Goal: Navigation & Orientation: Find specific page/section

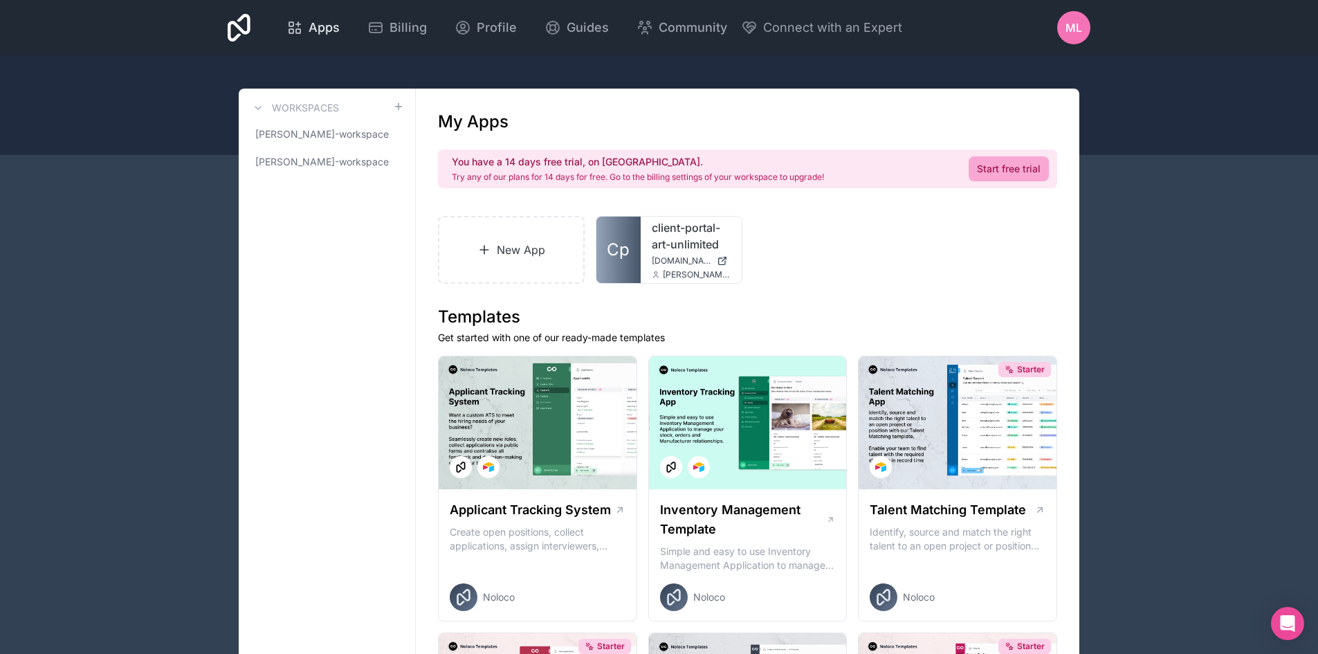
click at [314, 31] on span "Apps" at bounding box center [324, 27] width 31 height 19
click at [663, 244] on link "client-portal-art-unlimited" at bounding box center [691, 235] width 79 height 33
click at [322, 159] on span "[PERSON_NAME]-workspace" at bounding box center [318, 162] width 127 height 14
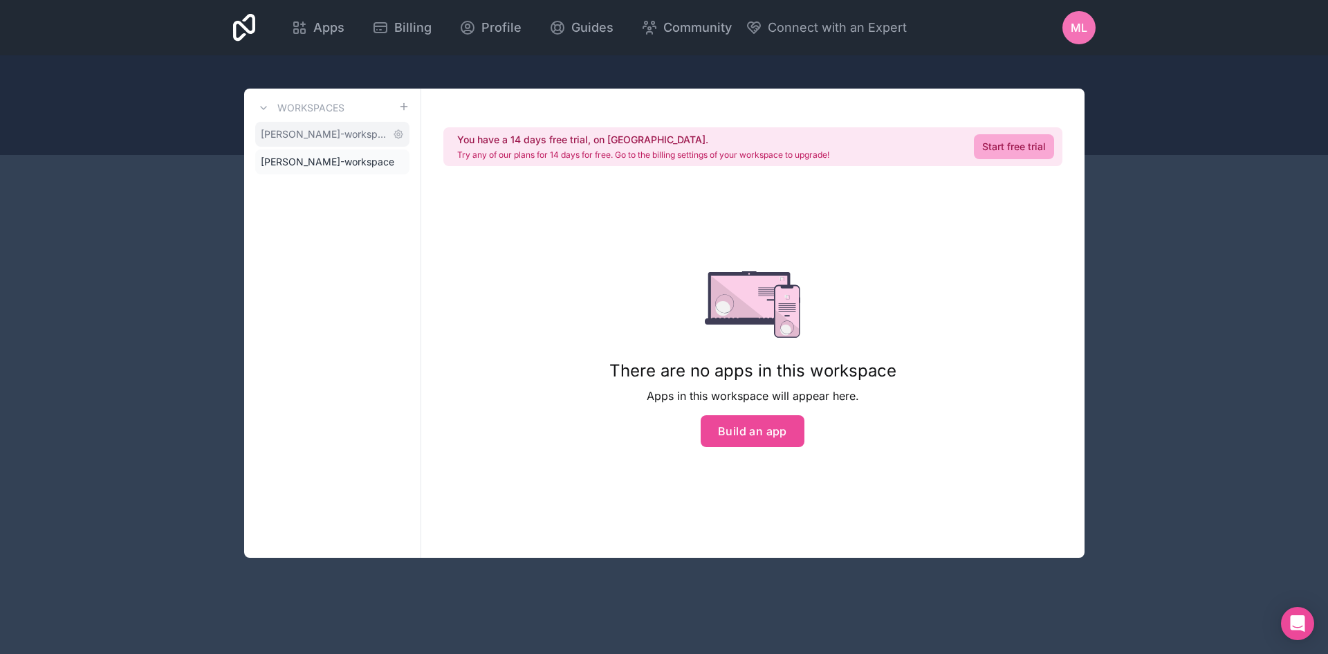
click at [325, 140] on span "[PERSON_NAME]-workspace" at bounding box center [324, 134] width 127 height 14
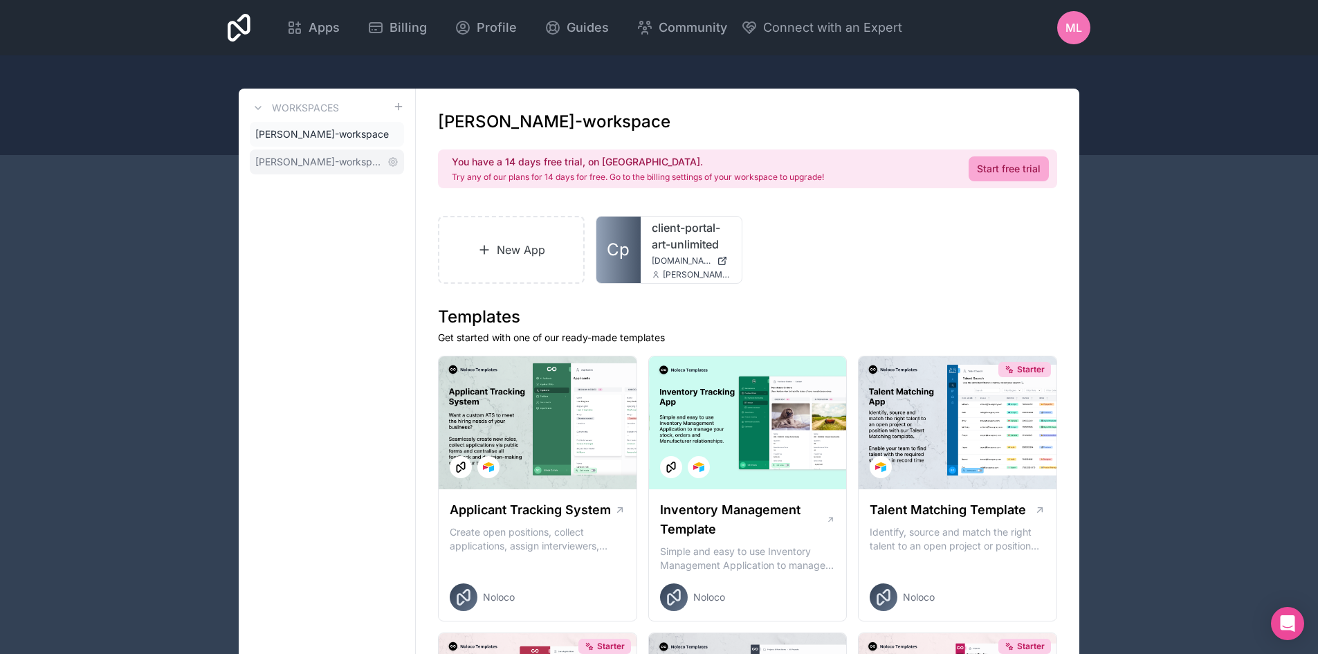
click at [322, 170] on link "[PERSON_NAME]-workspace" at bounding box center [327, 161] width 154 height 25
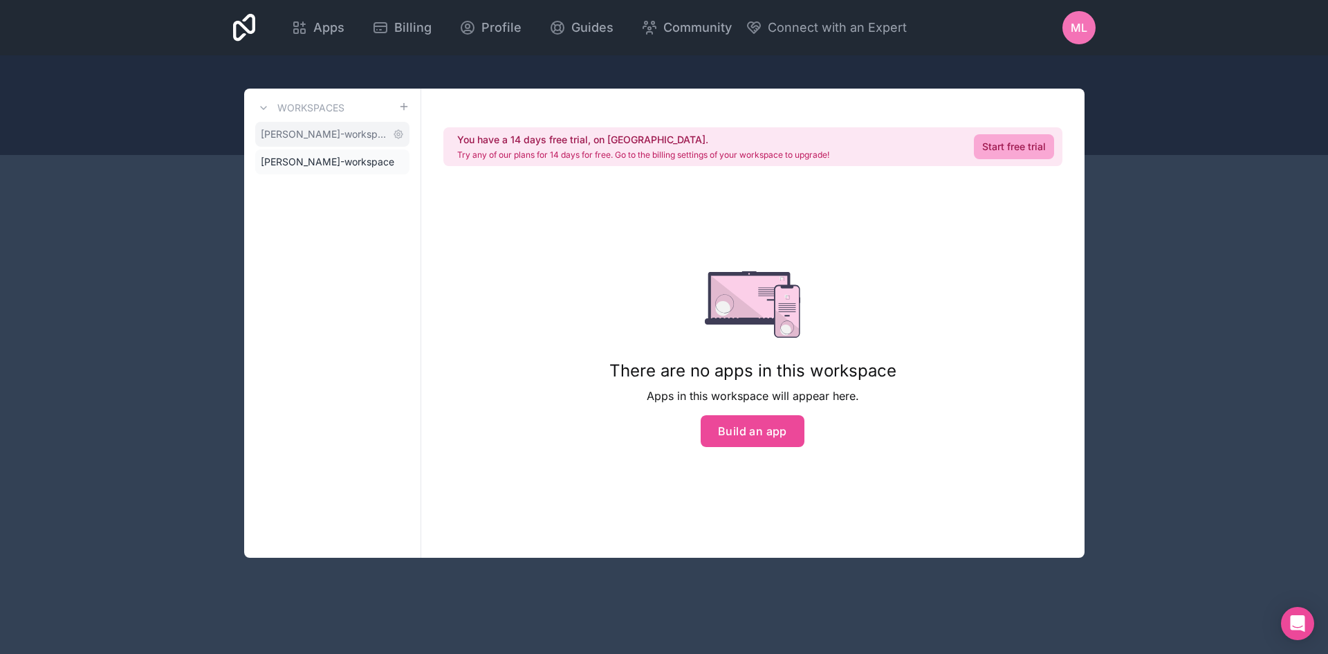
click at [357, 132] on span "[PERSON_NAME]-workspace" at bounding box center [324, 134] width 127 height 14
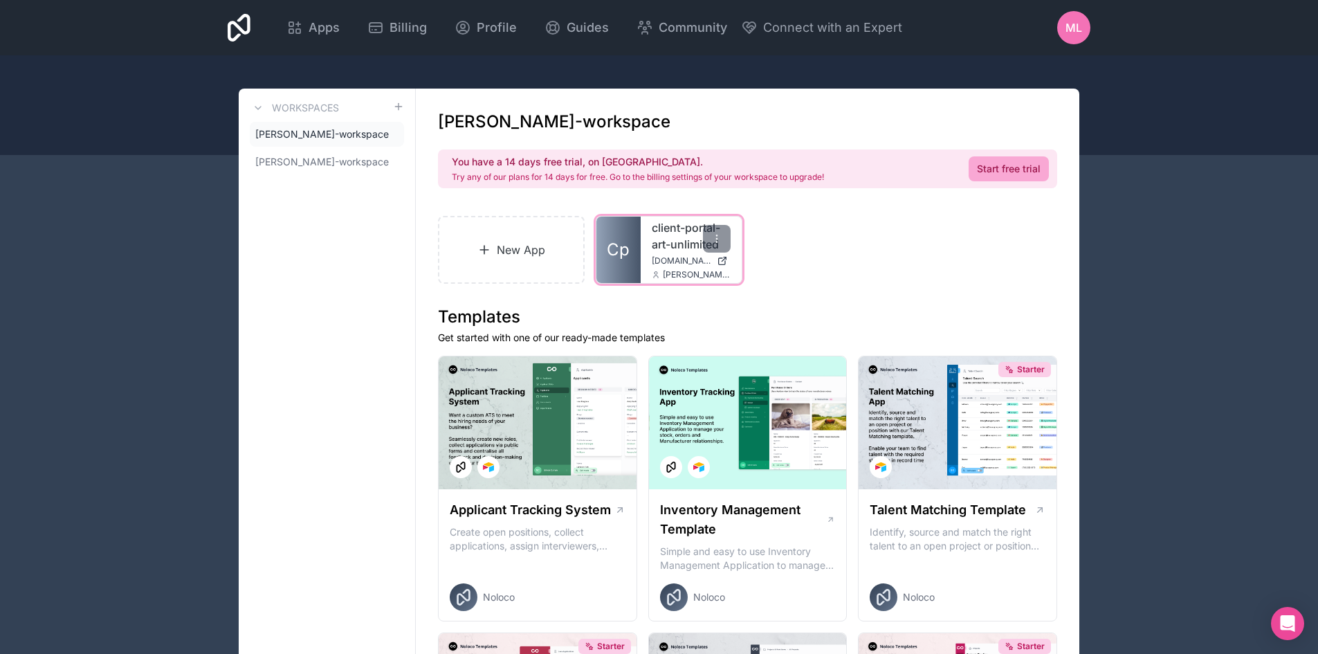
click at [675, 246] on link "client-portal-art-unlimited" at bounding box center [691, 235] width 79 height 33
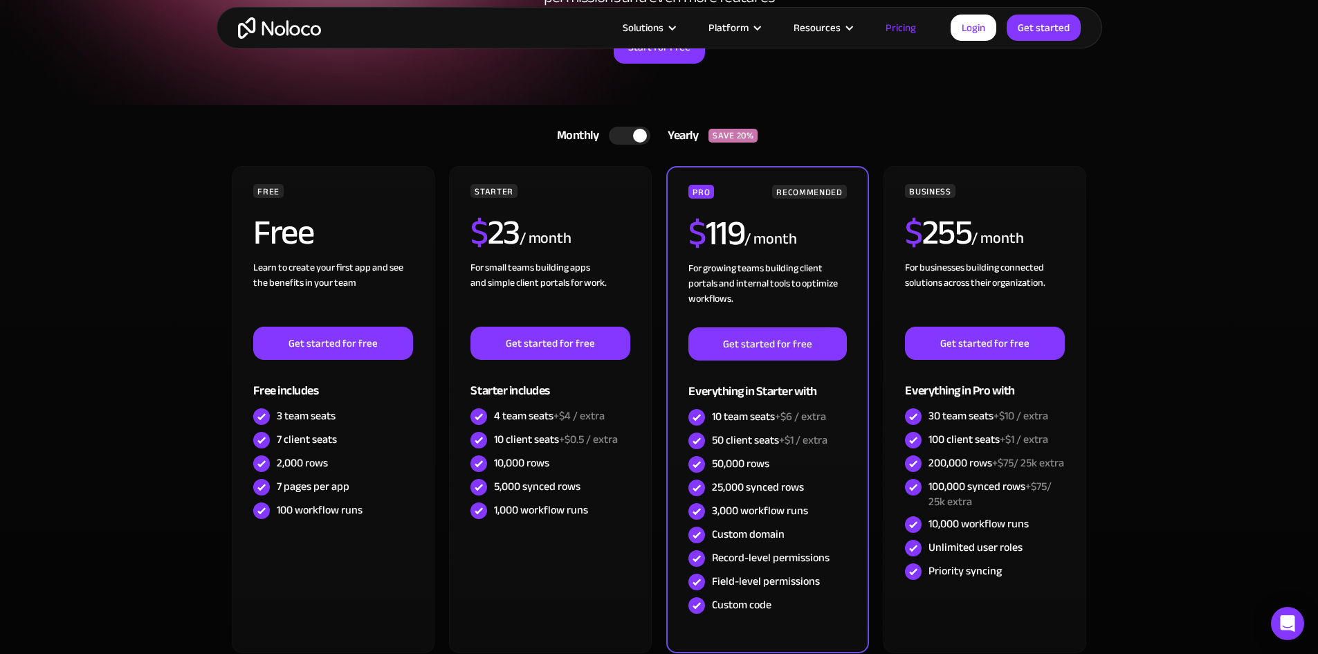
scroll to position [185, 0]
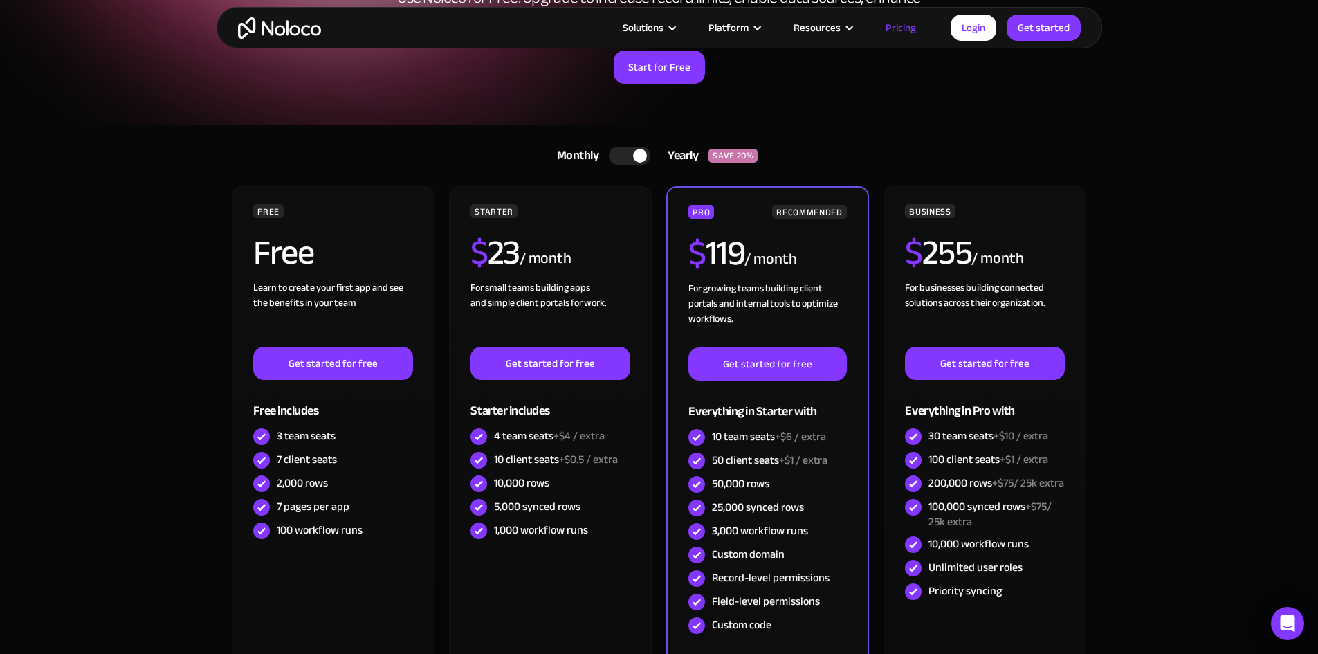
click at [641, 158] on div at bounding box center [640, 156] width 14 height 14
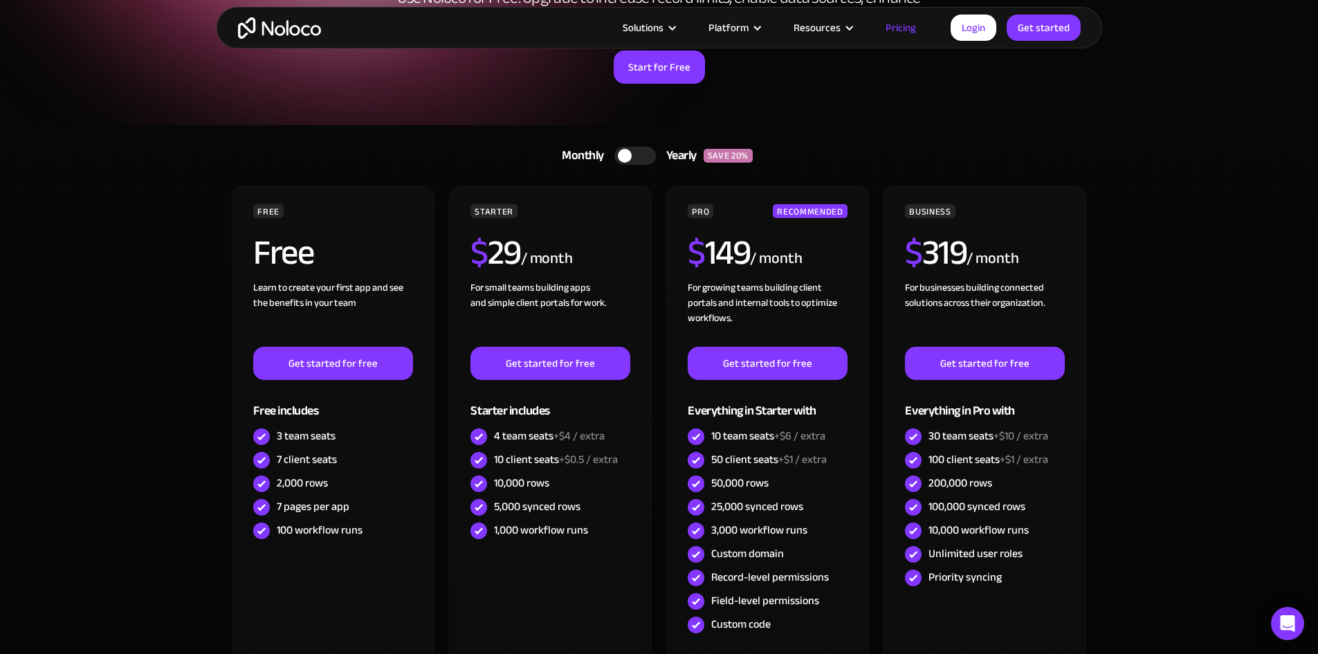
click at [643, 159] on div at bounding box center [635, 156] width 42 height 18
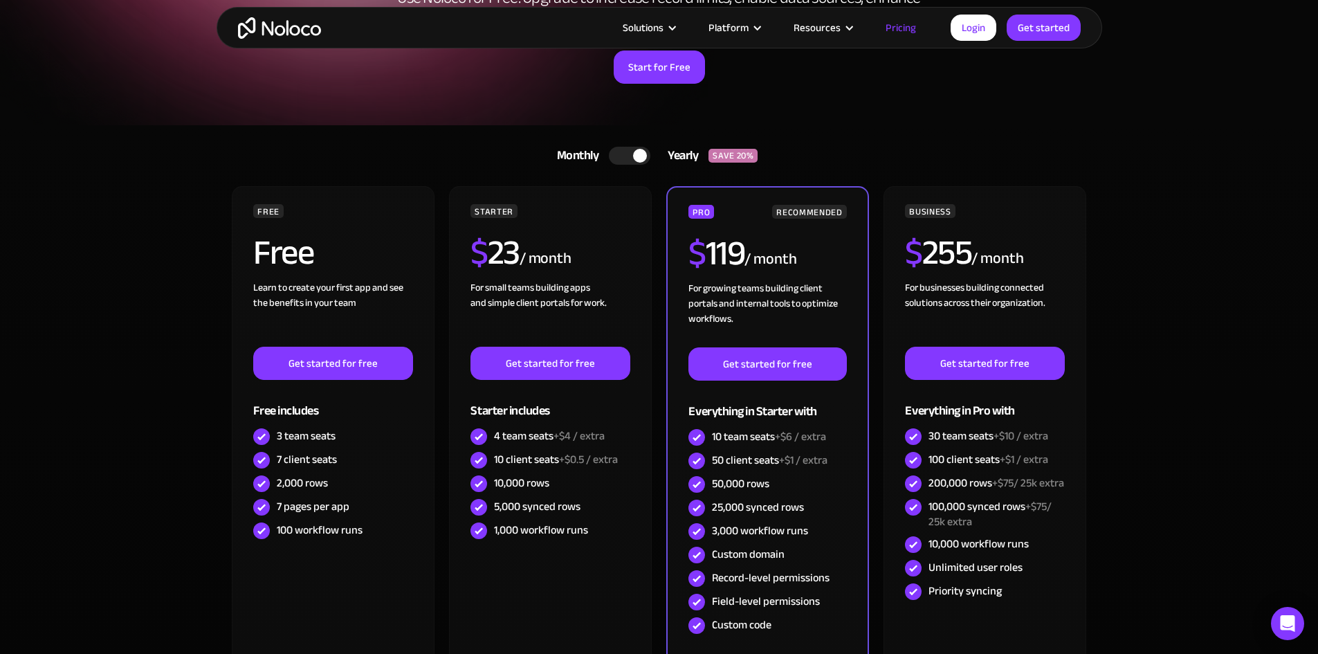
click at [643, 157] on div at bounding box center [640, 156] width 14 height 14
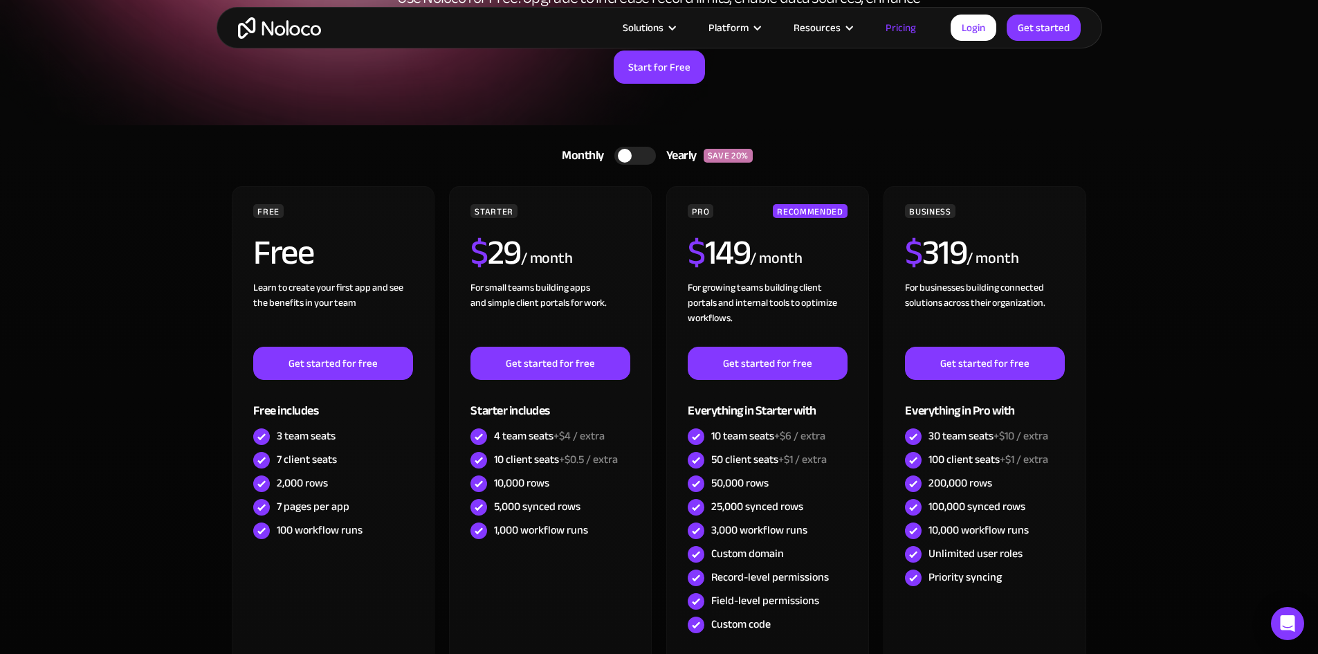
click at [643, 158] on div at bounding box center [635, 156] width 42 height 18
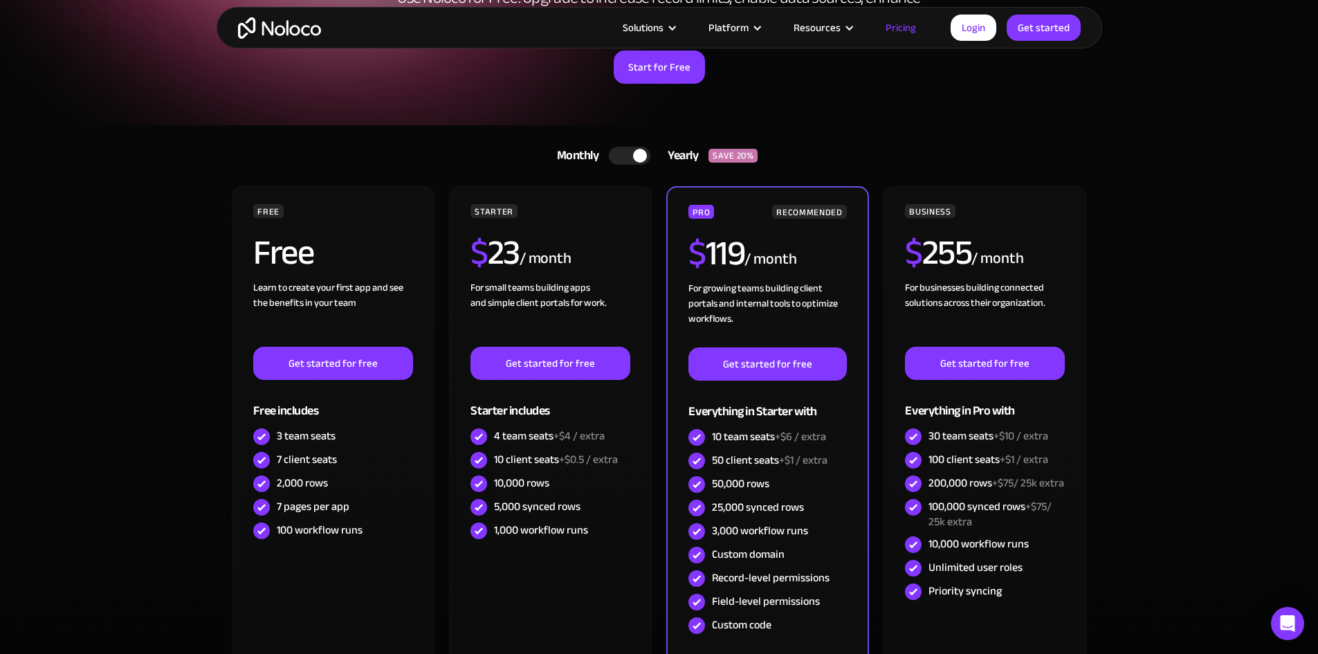
click at [643, 158] on div at bounding box center [640, 156] width 14 height 14
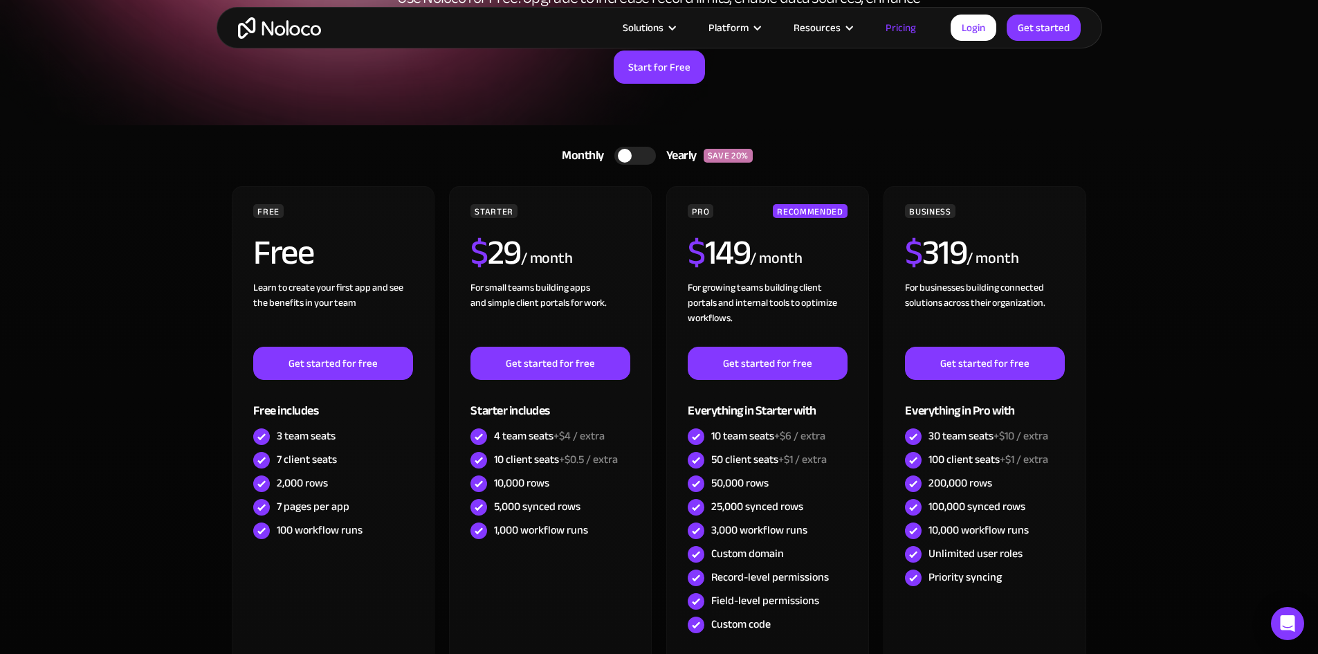
click at [643, 158] on div at bounding box center [635, 156] width 42 height 18
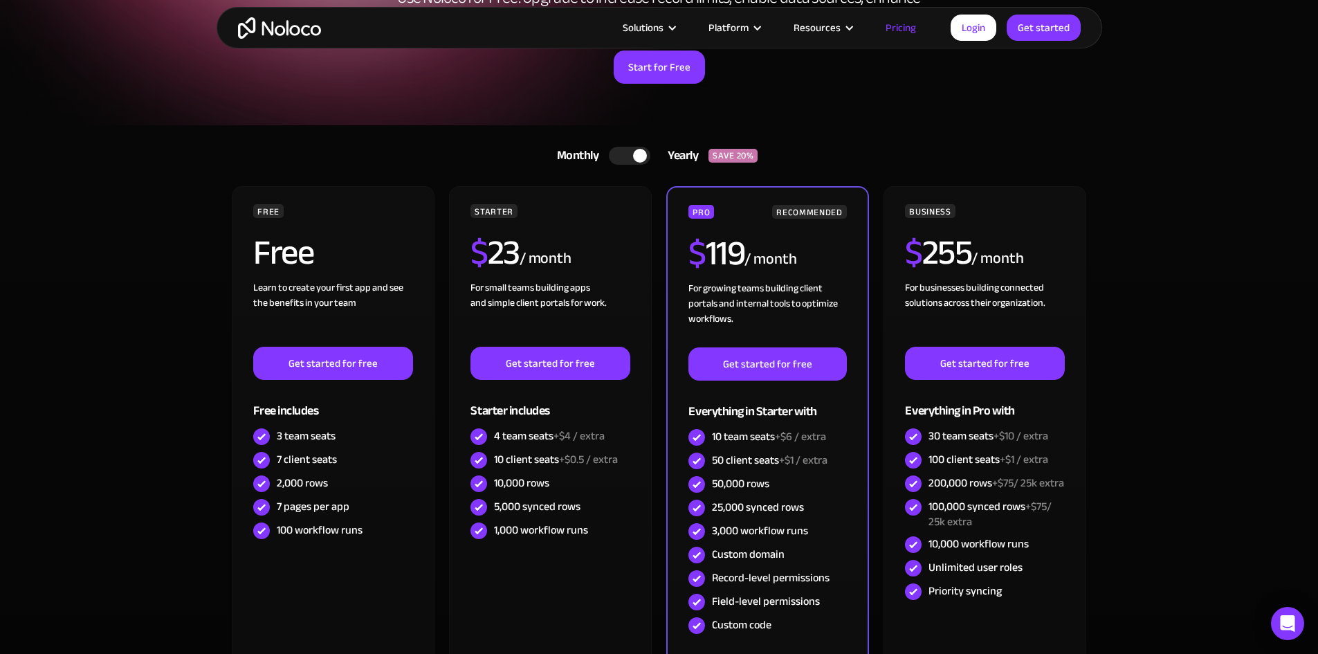
click at [632, 150] on div at bounding box center [630, 156] width 42 height 18
